Goal: Information Seeking & Learning: Check status

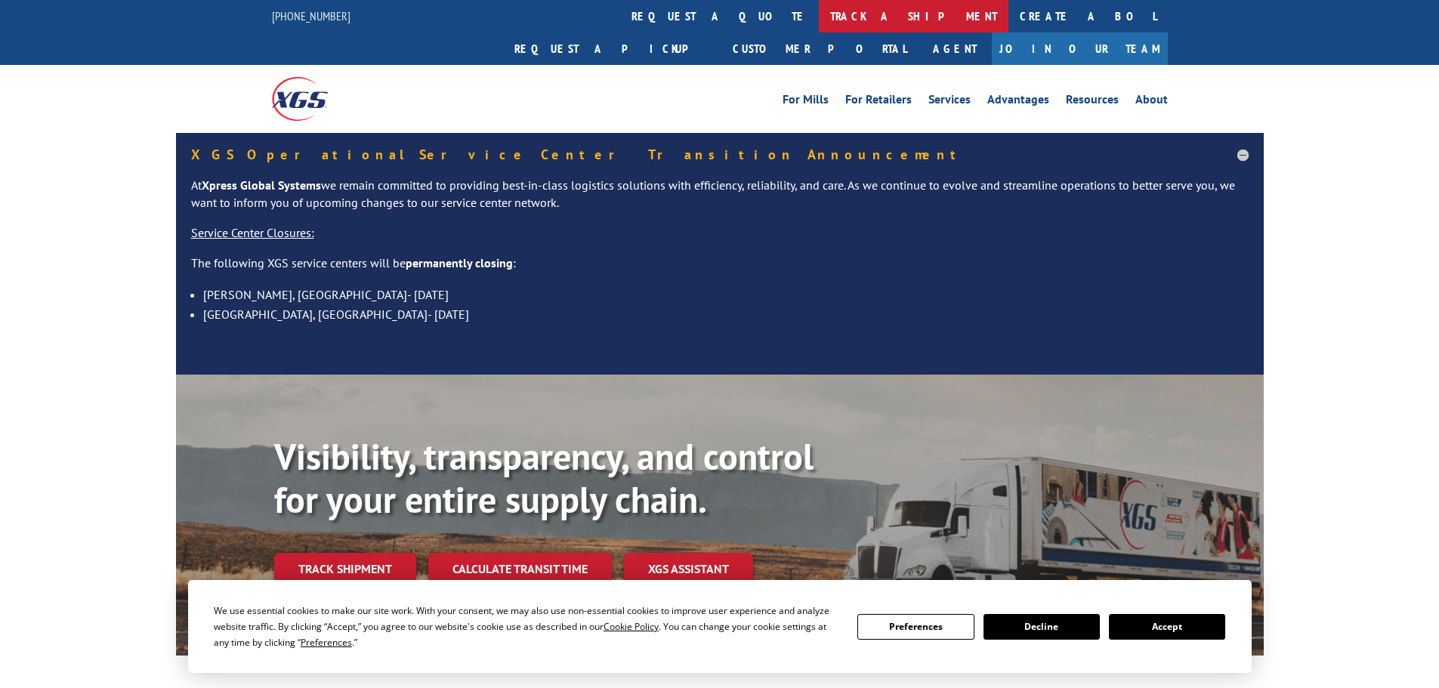
click at [819, 24] on link "track a shipment" at bounding box center [914, 16] width 190 height 32
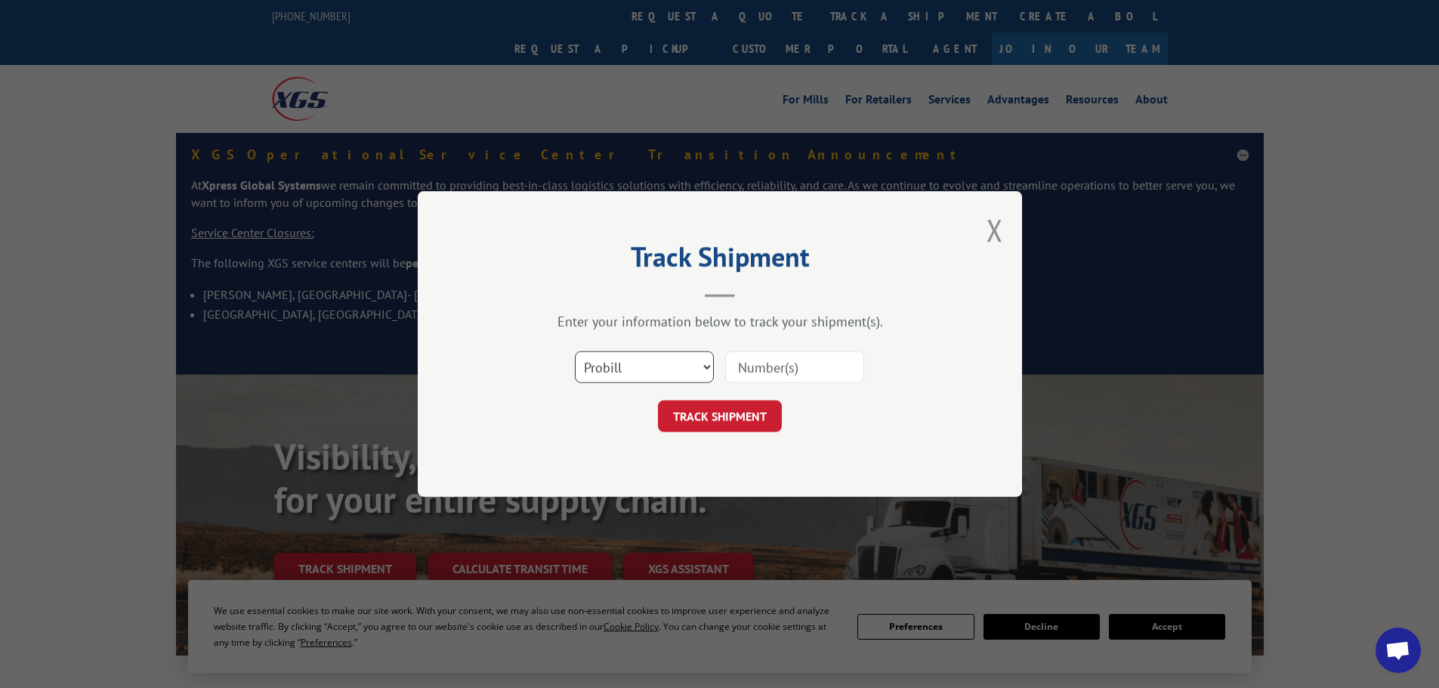
click at [638, 363] on select "Select category... Probill BOL PO" at bounding box center [644, 367] width 139 height 32
select select "bol"
click at [575, 351] on select "Select category... Probill BOL PO" at bounding box center [644, 367] width 139 height 32
drag, startPoint x: 752, startPoint y: 386, endPoint x: 764, endPoint y: 376, distance: 15.6
click at [753, 385] on div "Select category... Probill BOL PO" at bounding box center [719, 367] width 453 height 50
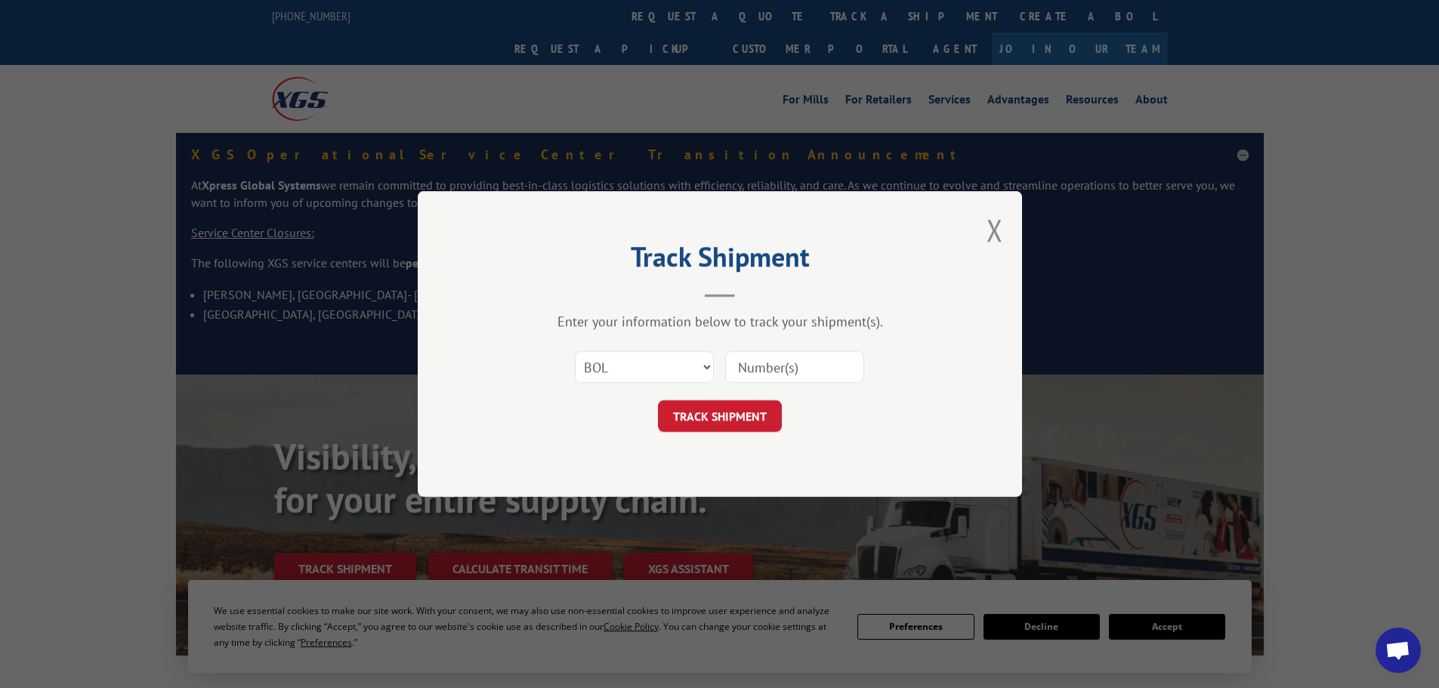
click at [766, 372] on input at bounding box center [794, 367] width 139 height 32
paste input "6004295"
type input "6004295"
click at [723, 413] on button "TRACK SHIPMENT" at bounding box center [720, 416] width 124 height 32
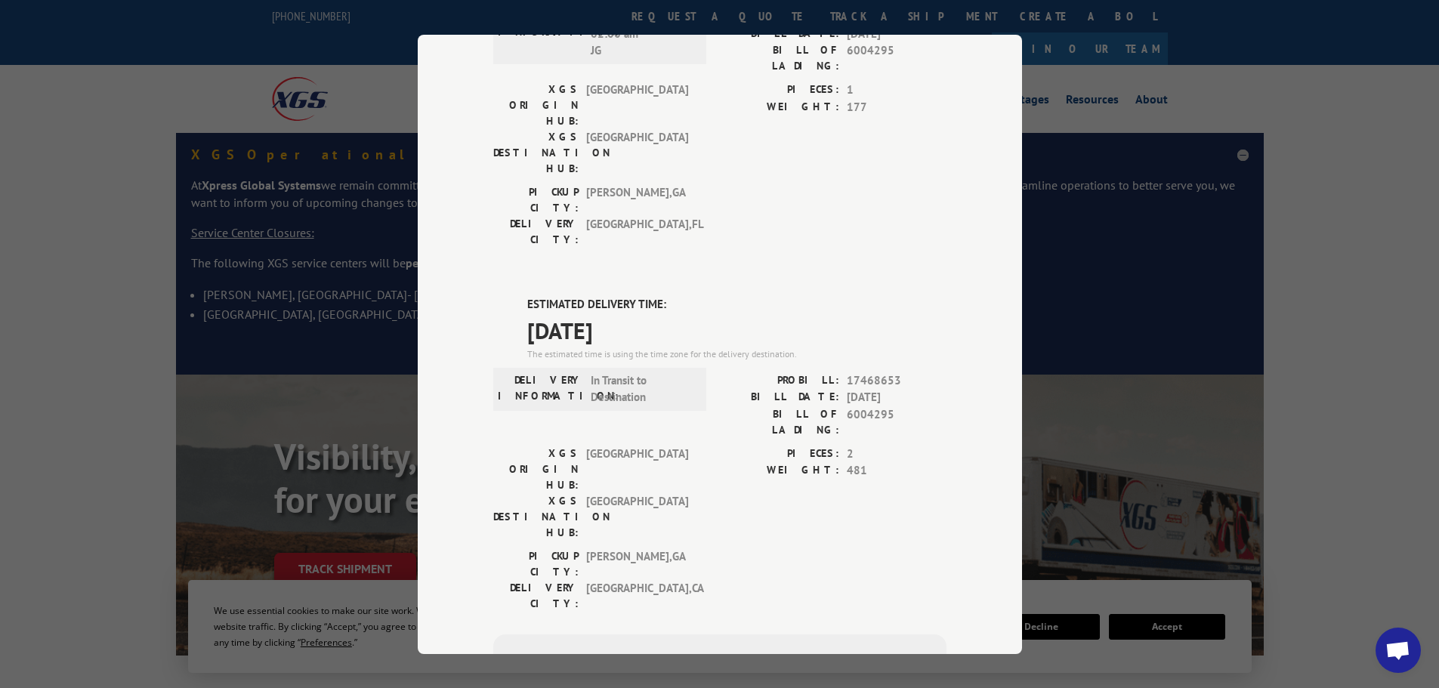
scroll to position [156, 0]
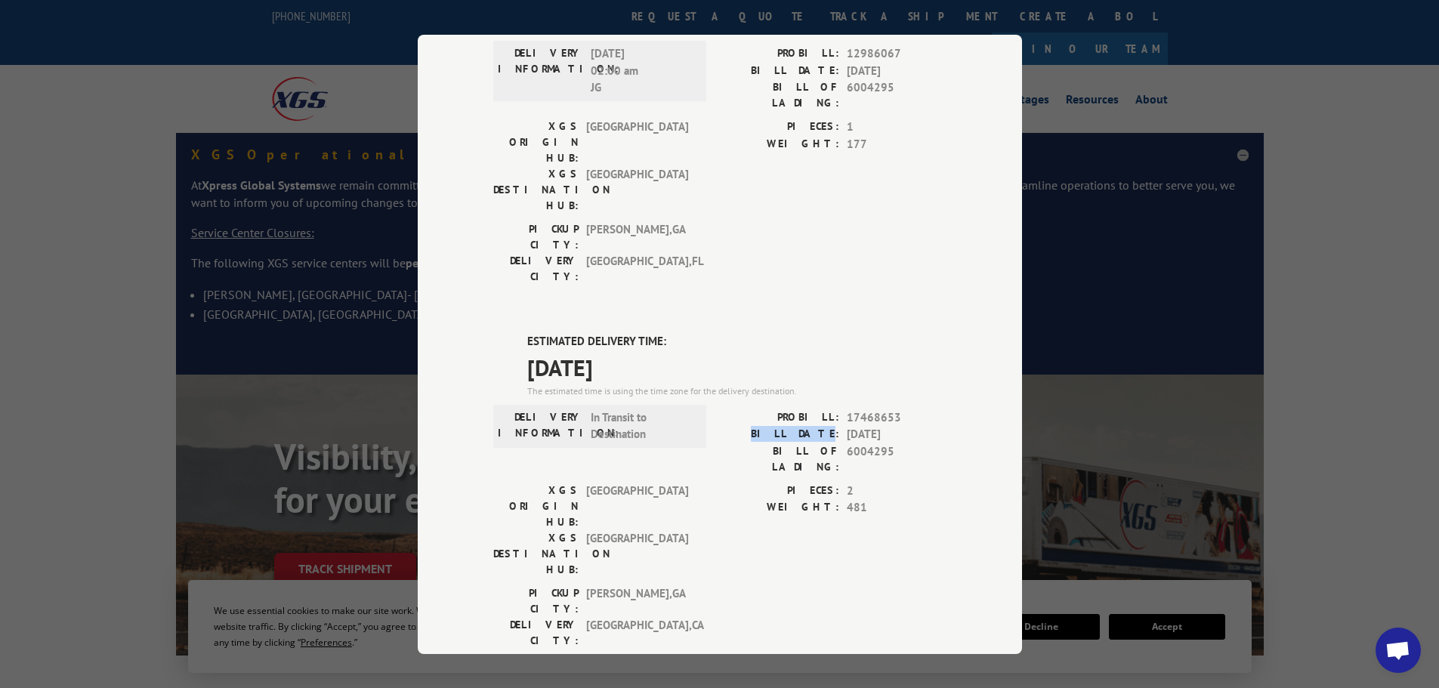
drag, startPoint x: 918, startPoint y: 342, endPoint x: 1042, endPoint y: 342, distance: 123.9
click at [1039, 341] on div "Track Shipment DELIVERED DELIVERY INFORMATION: [DATE] 02:00 am JG PROBILL: 1298…" at bounding box center [719, 344] width 1439 height 688
click at [954, 357] on div "Track Shipment DELIVERED DELIVERY INFORMATION: [DATE] 02:00 am JG PROBILL: 1298…" at bounding box center [720, 345] width 604 height 620
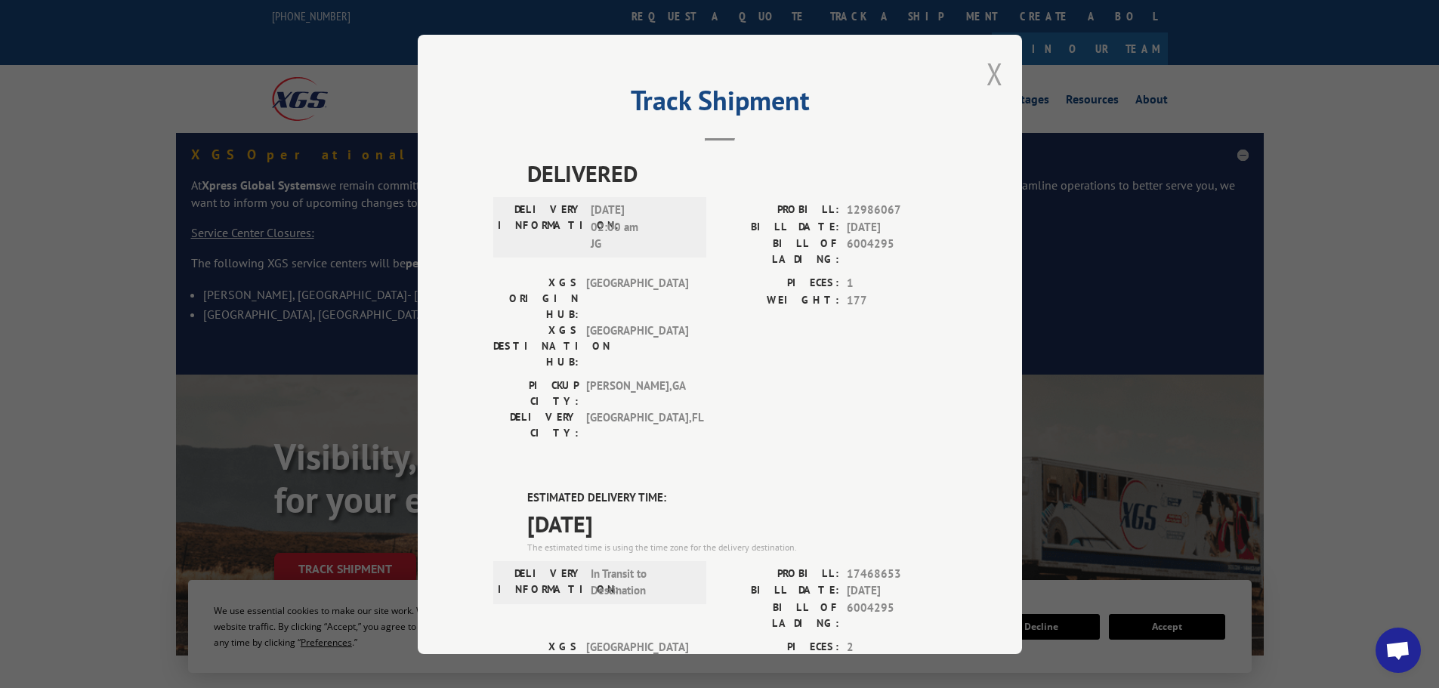
click at [989, 56] on button "Close modal" at bounding box center [995, 74] width 17 height 40
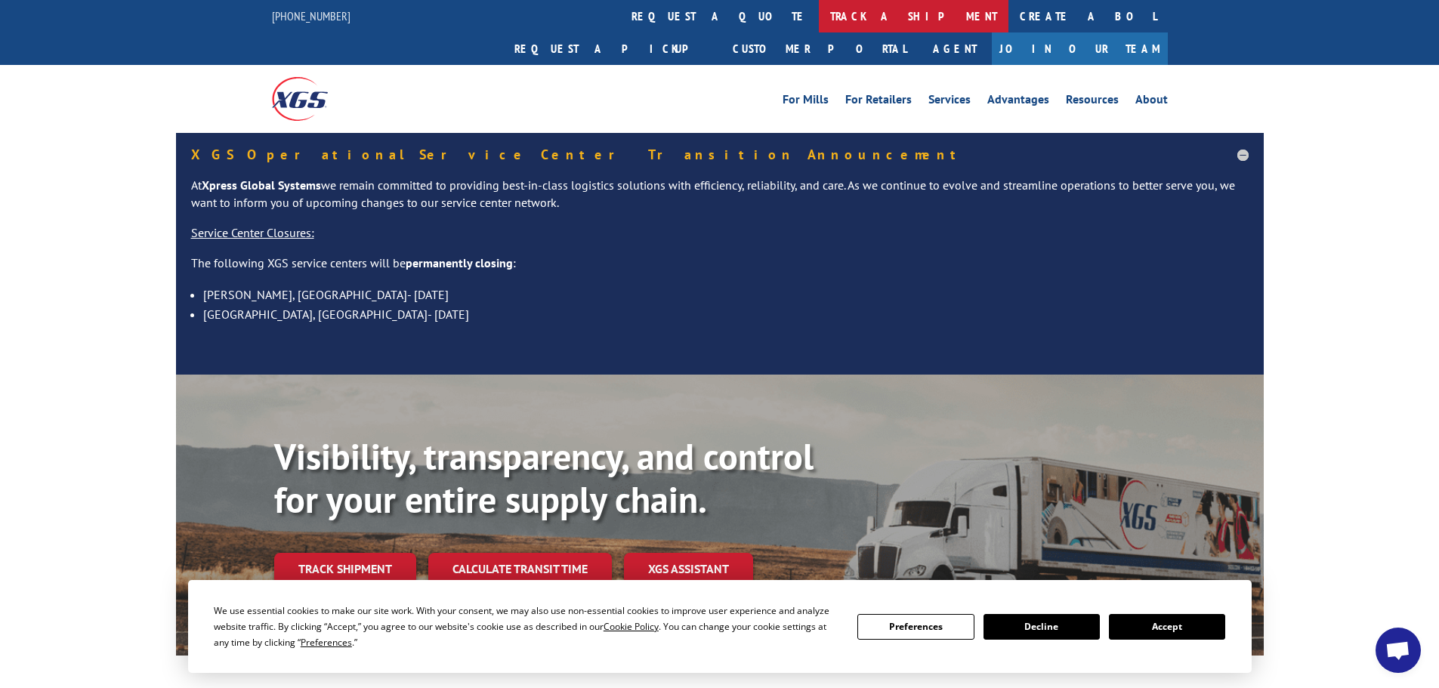
click at [819, 12] on link "track a shipment" at bounding box center [914, 16] width 190 height 32
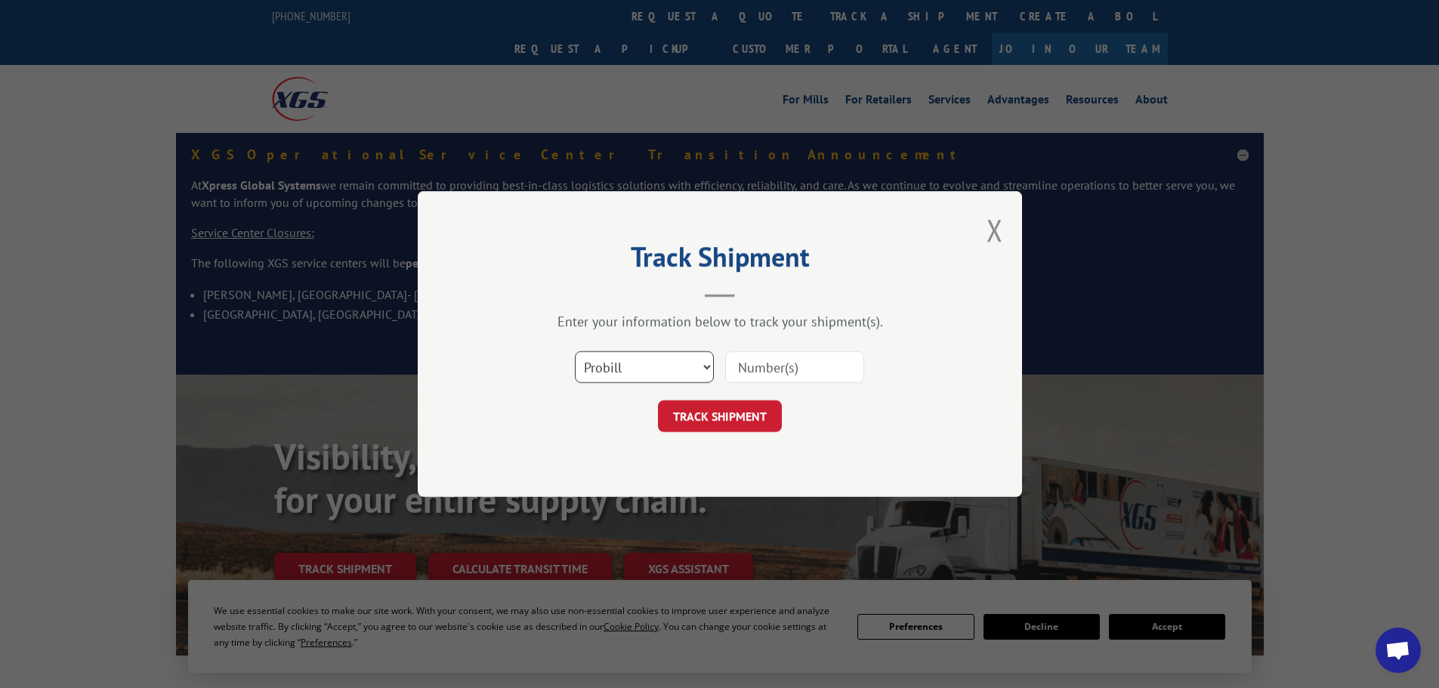
click at [682, 379] on select "Select category... Probill BOL PO" at bounding box center [644, 367] width 139 height 32
select select "bol"
click at [575, 351] on select "Select category... Probill BOL PO" at bounding box center [644, 367] width 139 height 32
click at [780, 349] on div "Select category... Probill BOL PO" at bounding box center [719, 367] width 453 height 50
click at [777, 367] on input at bounding box center [794, 367] width 139 height 32
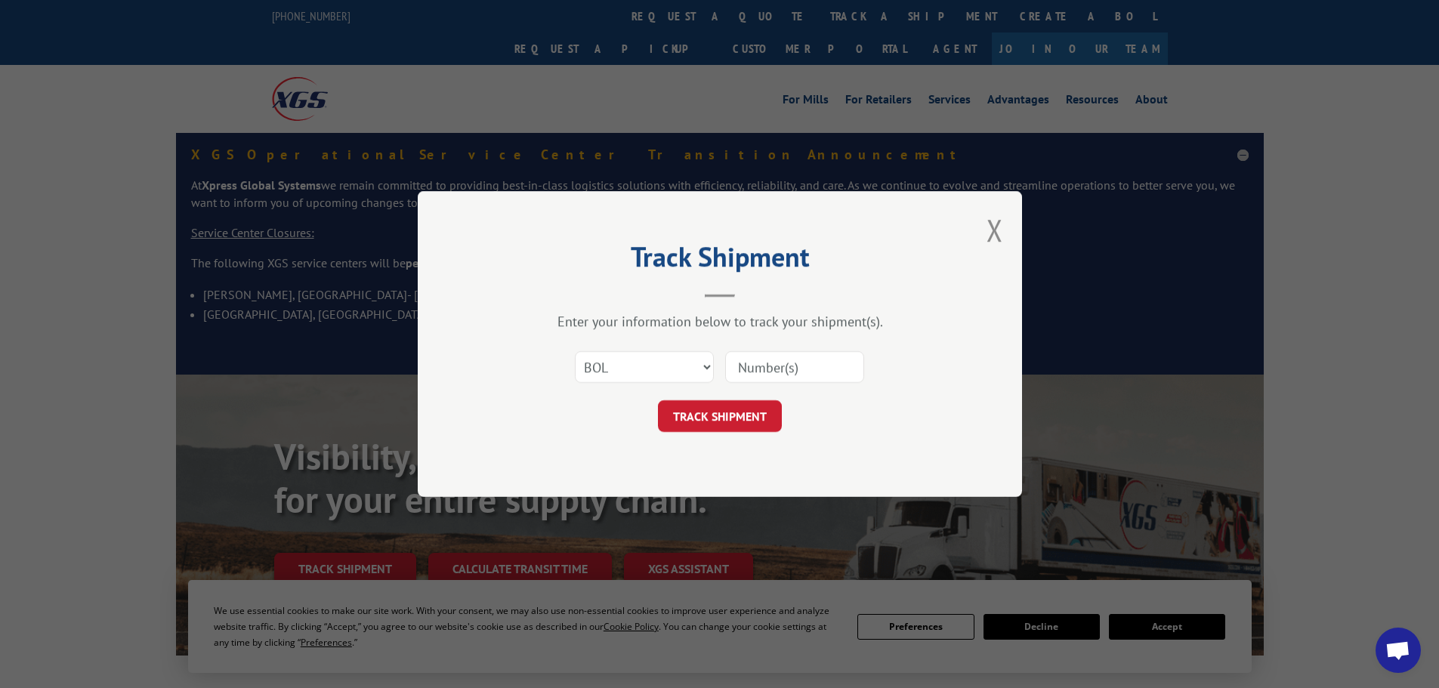
paste input "5089239"
click at [747, 383] on input "5089239" at bounding box center [794, 367] width 139 height 32
type input "5089239"
click at [747, 414] on button "TRACK SHIPMENT" at bounding box center [720, 416] width 124 height 32
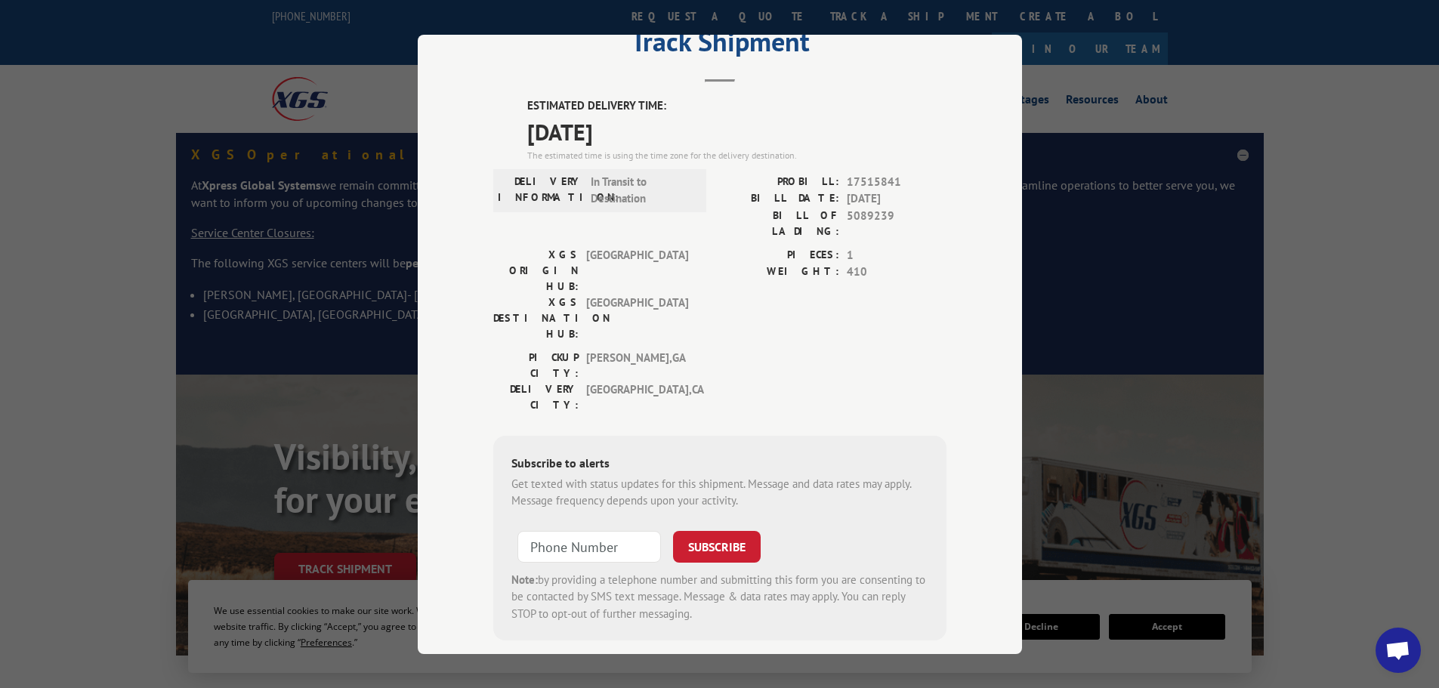
scroll to position [60, 0]
drag, startPoint x: 707, startPoint y: 394, endPoint x: 715, endPoint y: 376, distance: 19.6
drag, startPoint x: 715, startPoint y: 376, endPoint x: 531, endPoint y: 110, distance: 322.6
click at [535, 150] on div "The estimated time is using the time zone for the delivery destination." at bounding box center [736, 154] width 419 height 14
